Goal: Information Seeking & Learning: Find specific fact

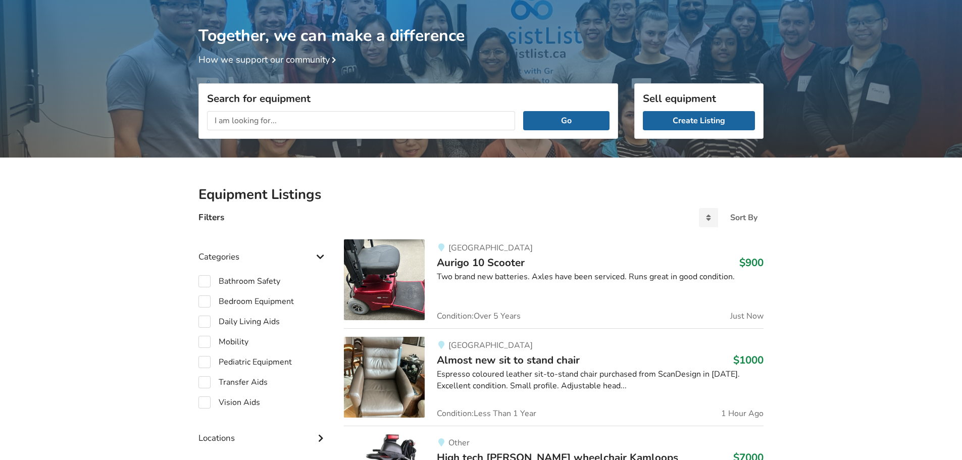
click at [354, 121] on input "text" at bounding box center [361, 120] width 308 height 19
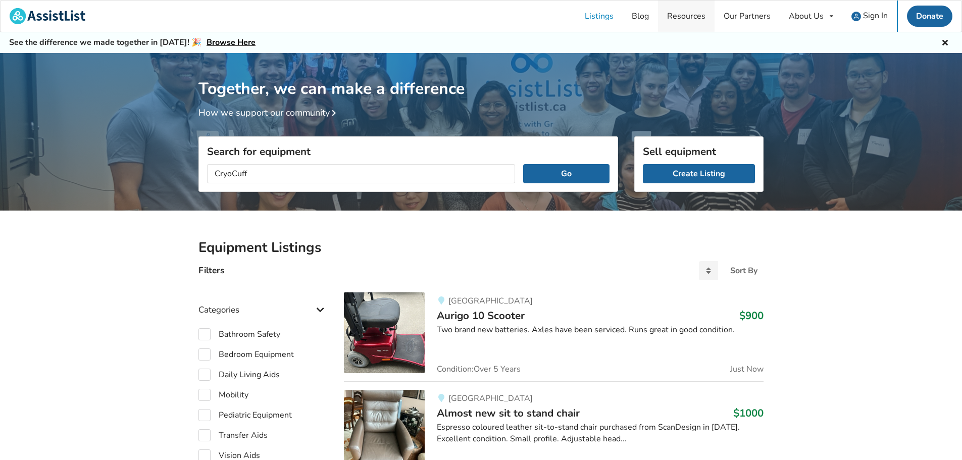
type input "CryoCuff"
click at [523, 164] on button "Go" at bounding box center [566, 173] width 86 height 19
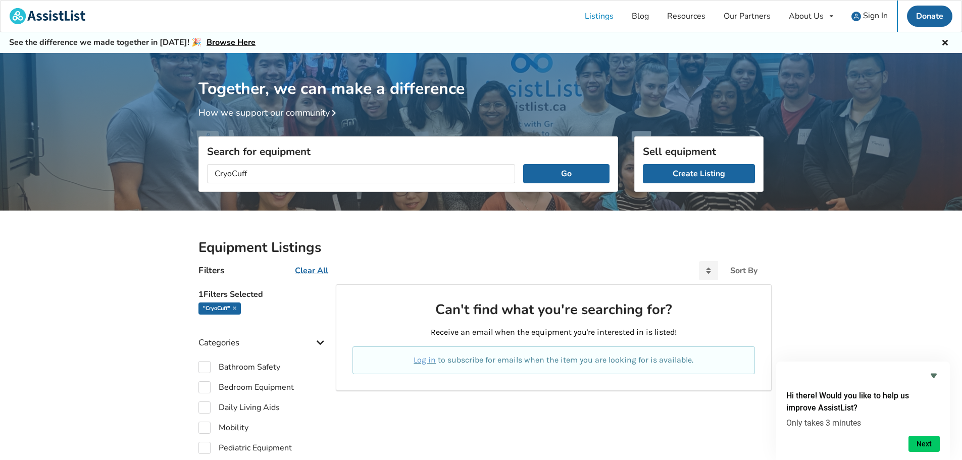
scroll to position [202, 0]
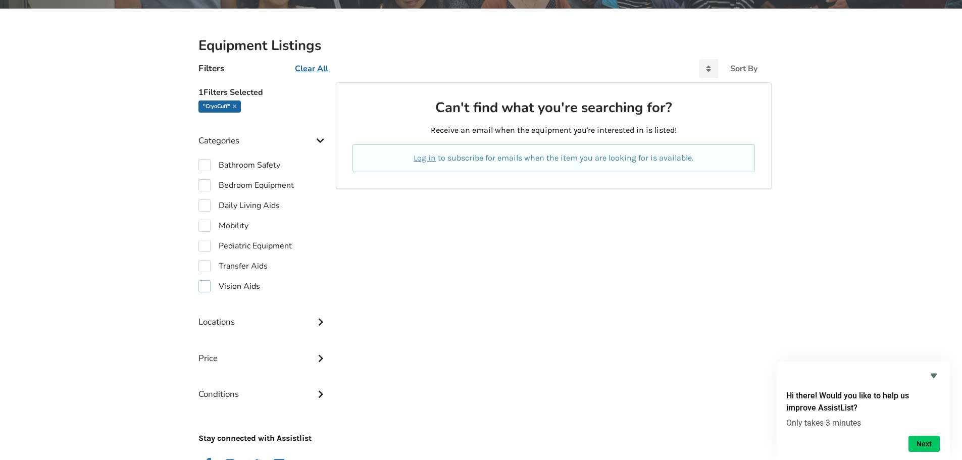
click at [207, 287] on label "Vision Aids" at bounding box center [229, 286] width 62 height 12
checkbox input "true"
click at [208, 165] on label "Bathroom Safety" at bounding box center [239, 165] width 82 height 12
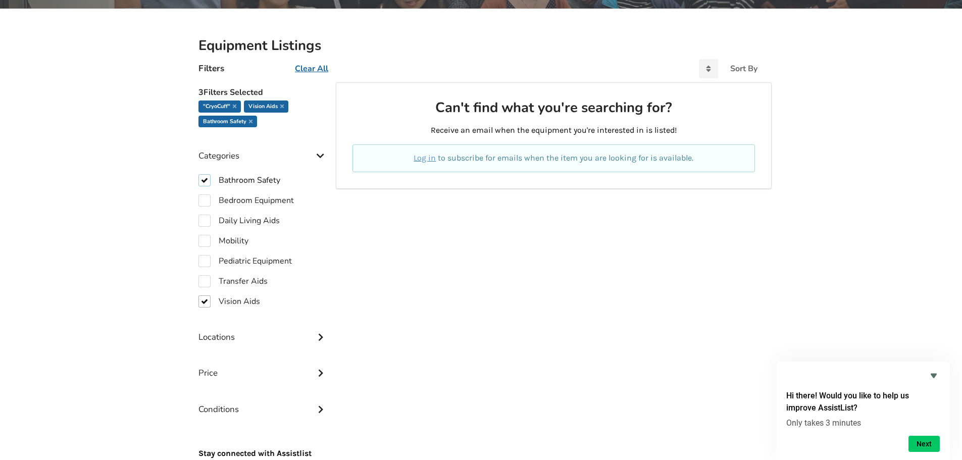
click at [204, 175] on label "Bathroom Safety" at bounding box center [239, 180] width 82 height 12
checkbox input "false"
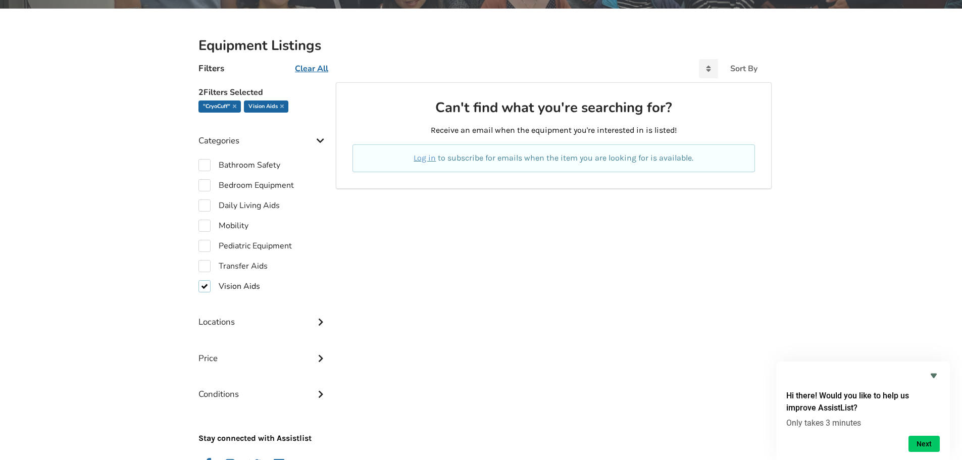
click at [209, 290] on label "Vision Aids" at bounding box center [229, 286] width 62 height 12
checkbox input "false"
click at [206, 194] on div "Bathroom Safety Bedroom Equipment Daily Living Aids Mobility Pediatric Equipmen…" at bounding box center [262, 225] width 129 height 133
click at [206, 184] on label "Bedroom Equipment" at bounding box center [245, 185] width 95 height 12
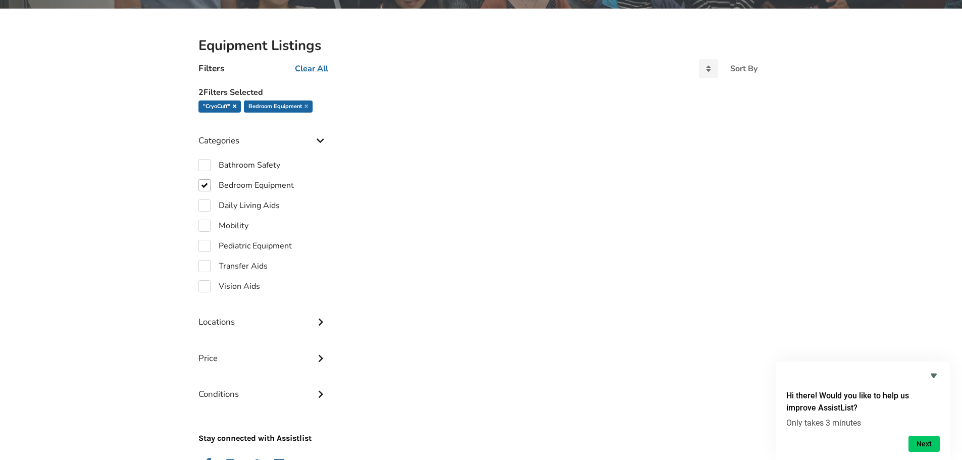
click at [235, 105] on icon at bounding box center [235, 106] width 4 height 5
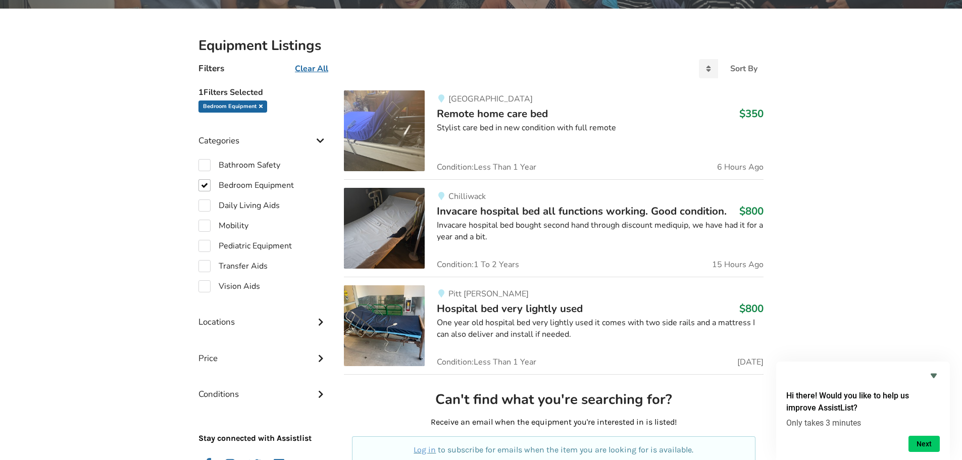
click at [262, 107] on icon at bounding box center [261, 106] width 4 height 5
checkbox input "false"
